Goal: Browse casually: Explore the website without a specific task or goal

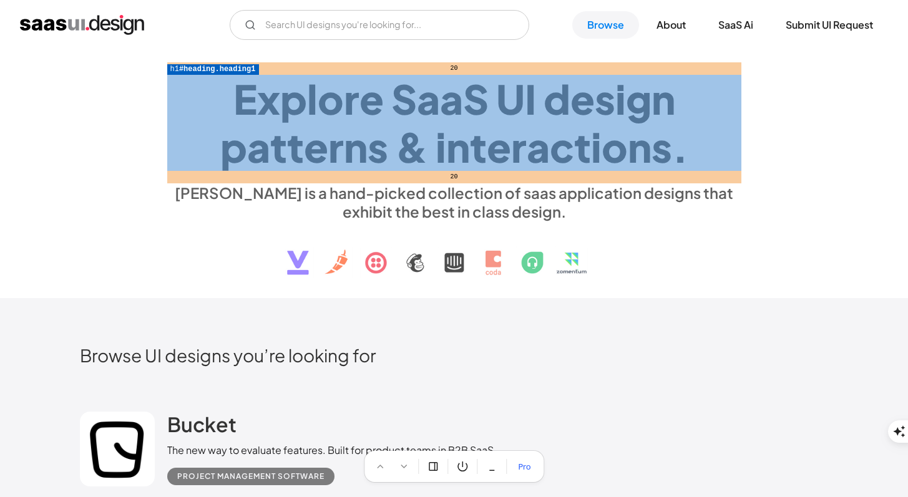
click at [692, 112] on div at bounding box center [454, 248] width 908 height 497
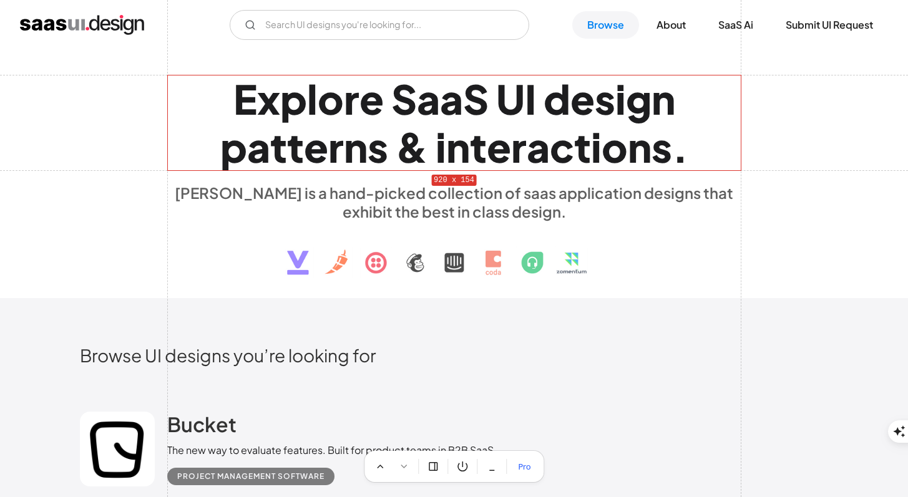
click at [692, 112] on div at bounding box center [454, 248] width 908 height 497
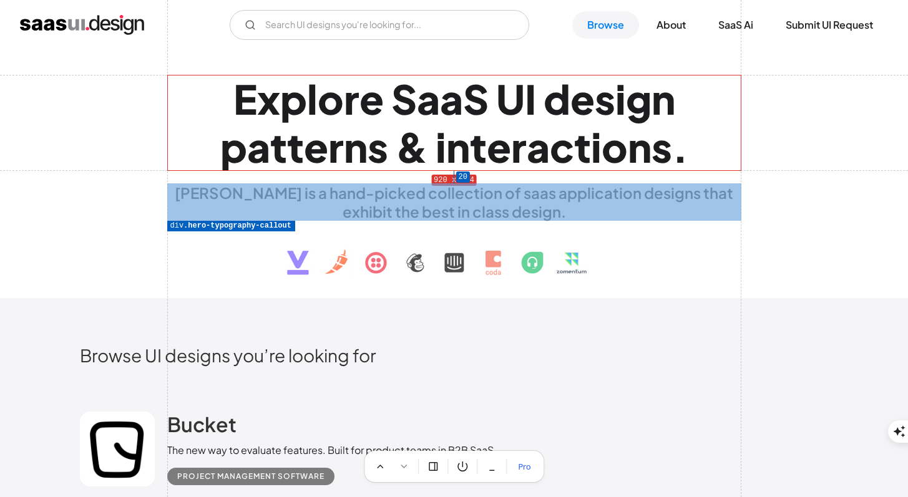
click at [633, 190] on div at bounding box center [454, 248] width 908 height 497
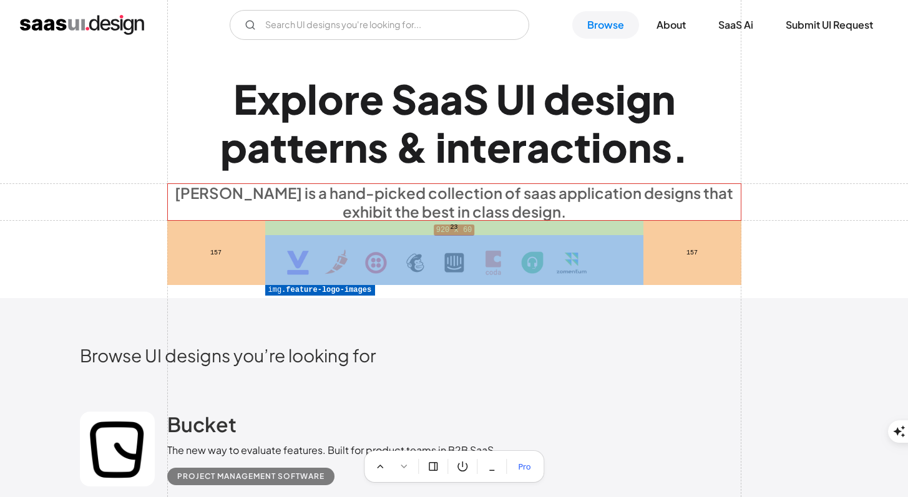
click at [602, 264] on div at bounding box center [454, 248] width 908 height 497
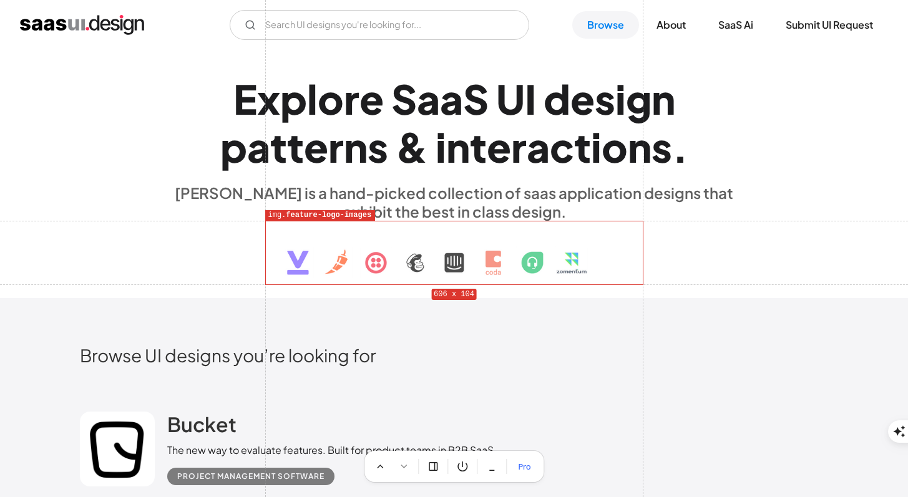
click at [526, 265] on div at bounding box center [454, 248] width 908 height 497
click at [569, 257] on div at bounding box center [454, 248] width 908 height 497
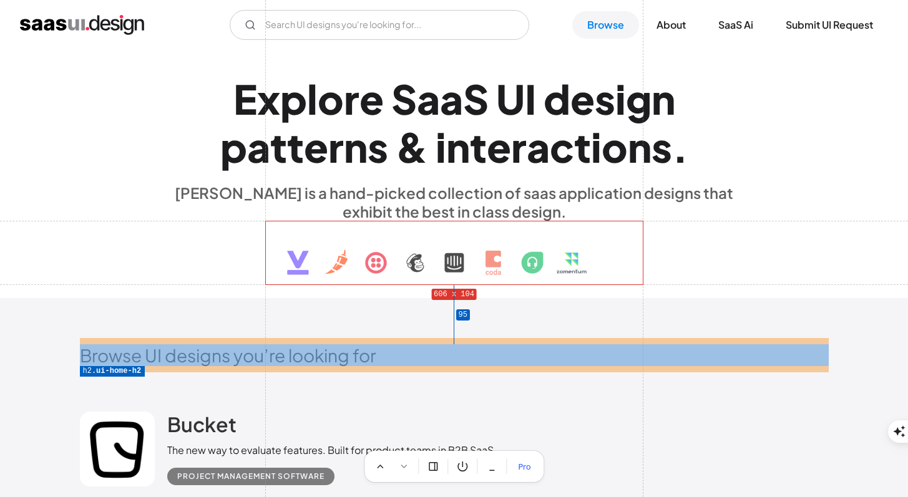
click at [341, 353] on div at bounding box center [454, 248] width 908 height 497
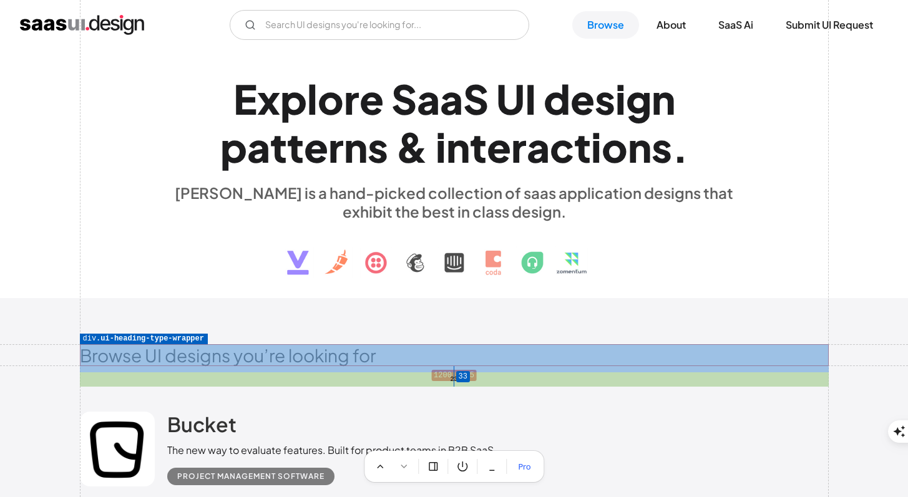
click at [411, 380] on div at bounding box center [454, 248] width 908 height 497
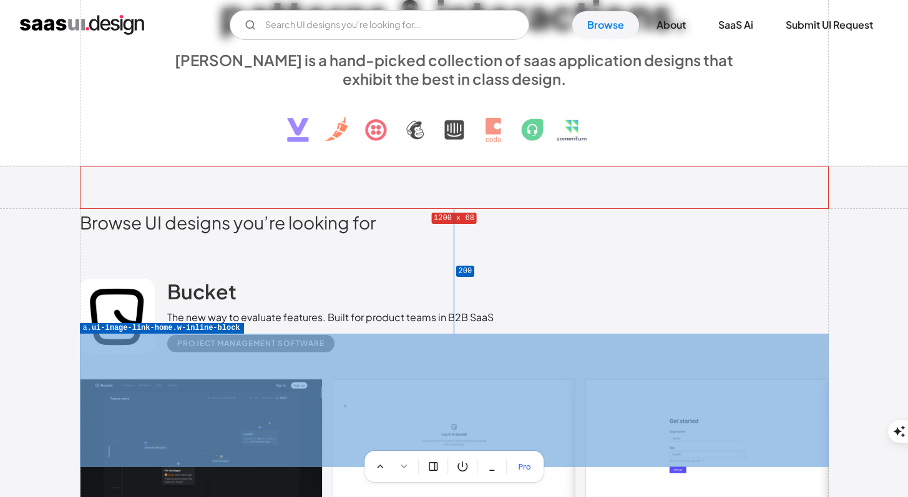
scroll to position [215, 0]
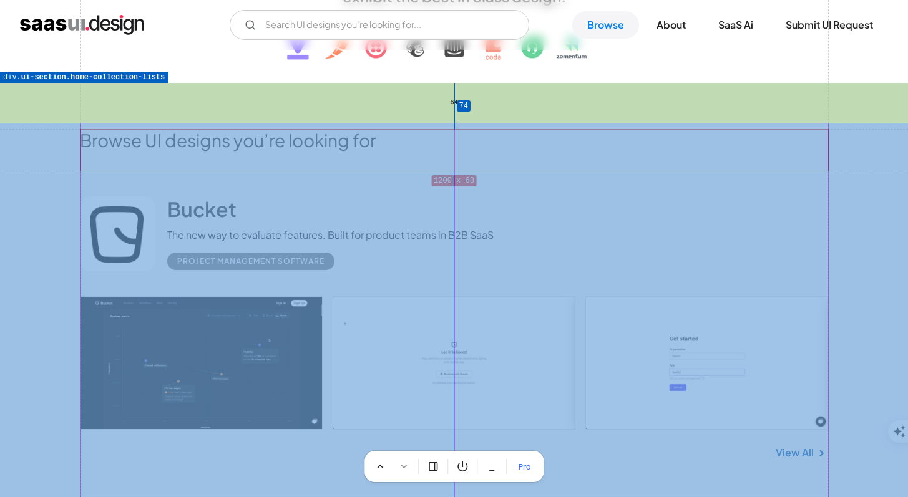
click at [53, 162] on div at bounding box center [454, 248] width 908 height 497
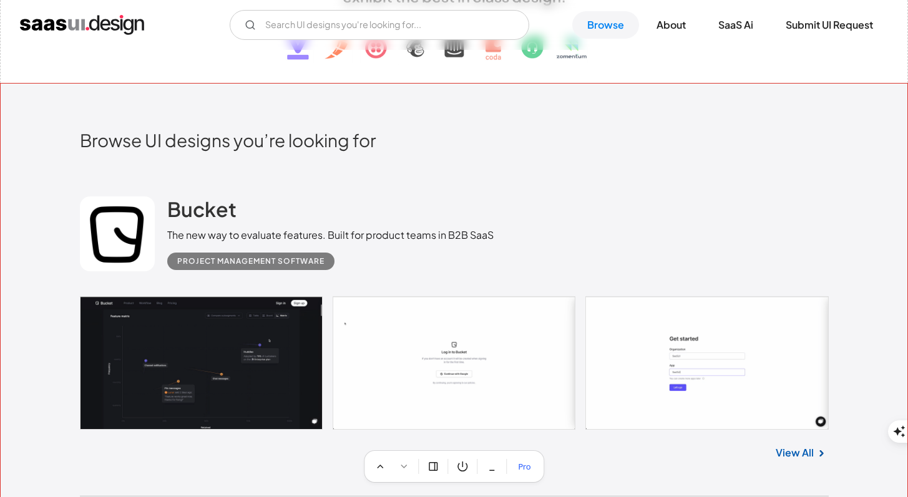
click at [53, 162] on div at bounding box center [454, 248] width 908 height 497
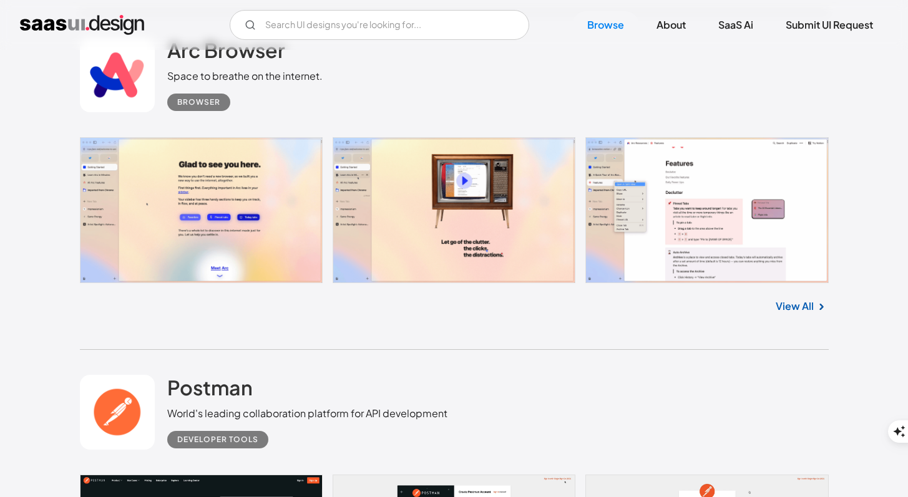
scroll to position [4982, 0]
